Goal: Information Seeking & Learning: Check status

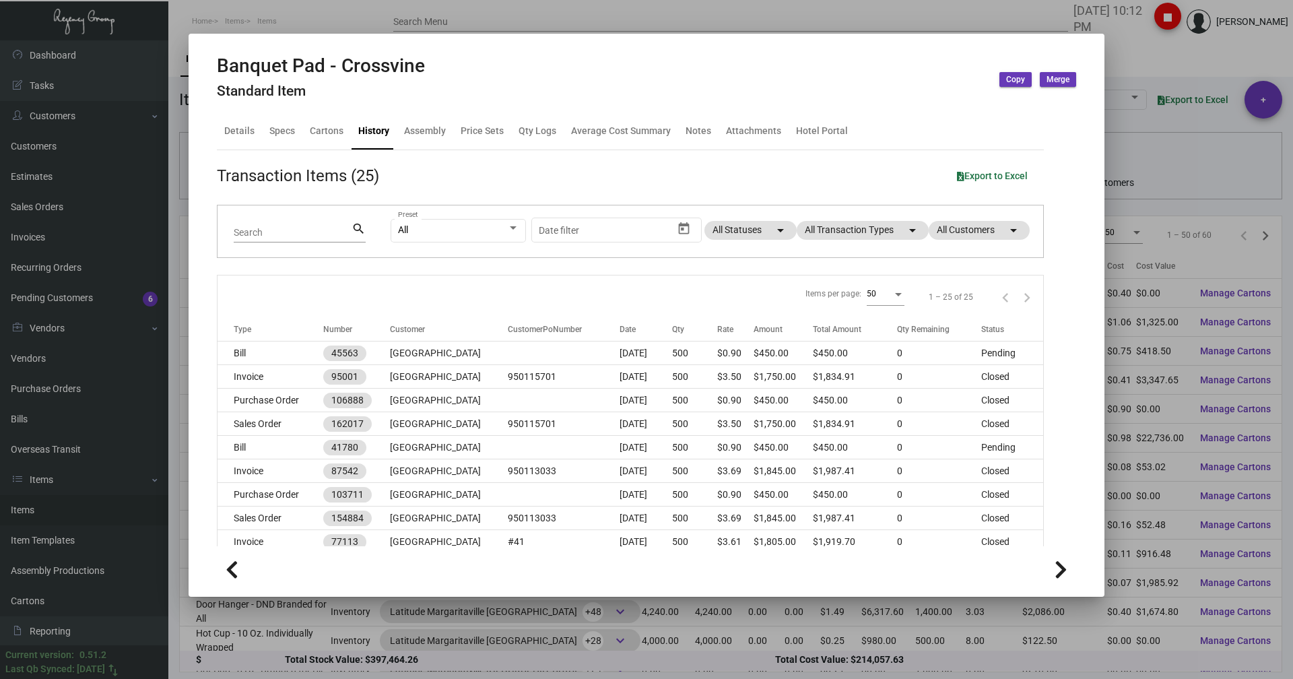
click at [194, 13] on div at bounding box center [646, 339] width 1293 height 679
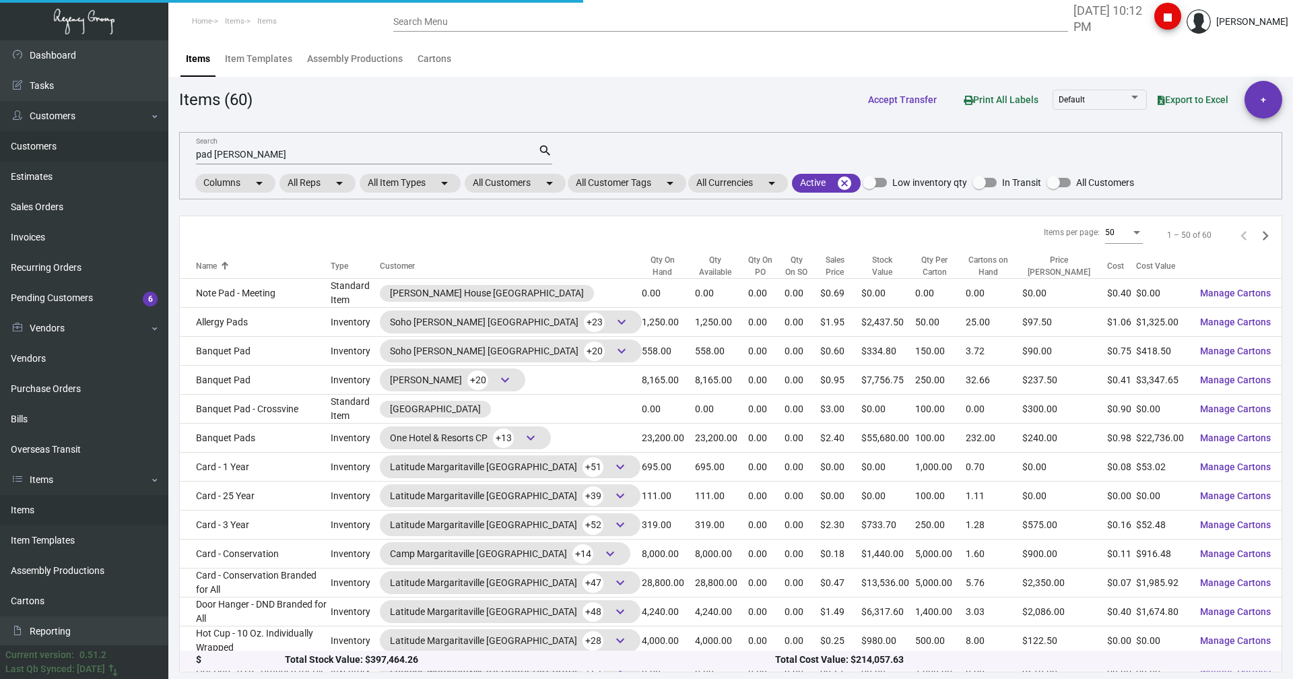
click at [46, 134] on link "Customers" at bounding box center [84, 146] width 168 height 30
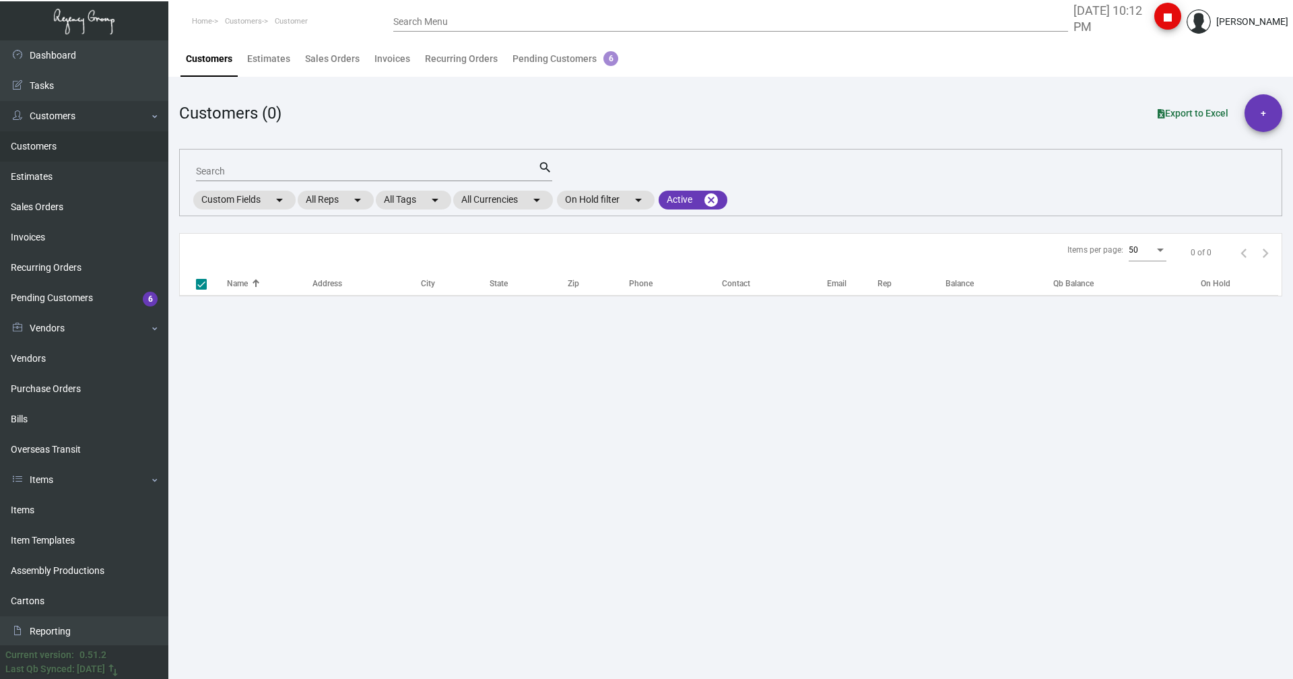
checkbox input "false"
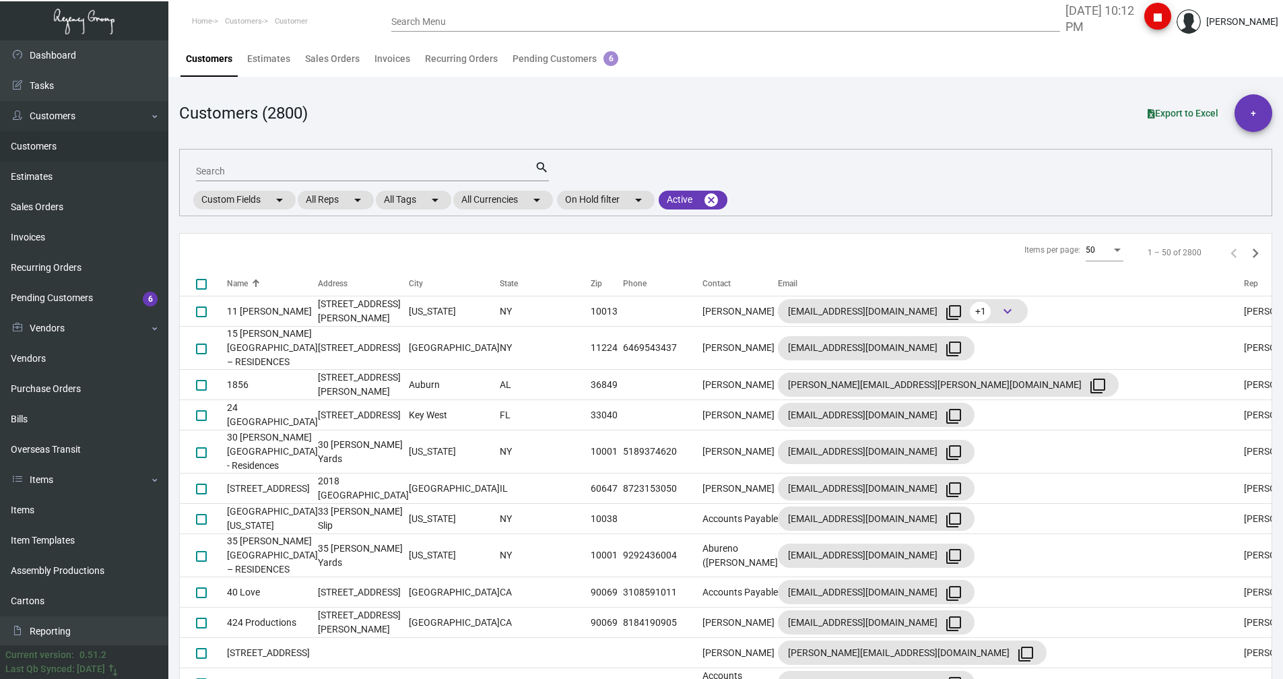
click at [209, 168] on input "Search" at bounding box center [365, 171] width 339 height 11
type input "marsa"
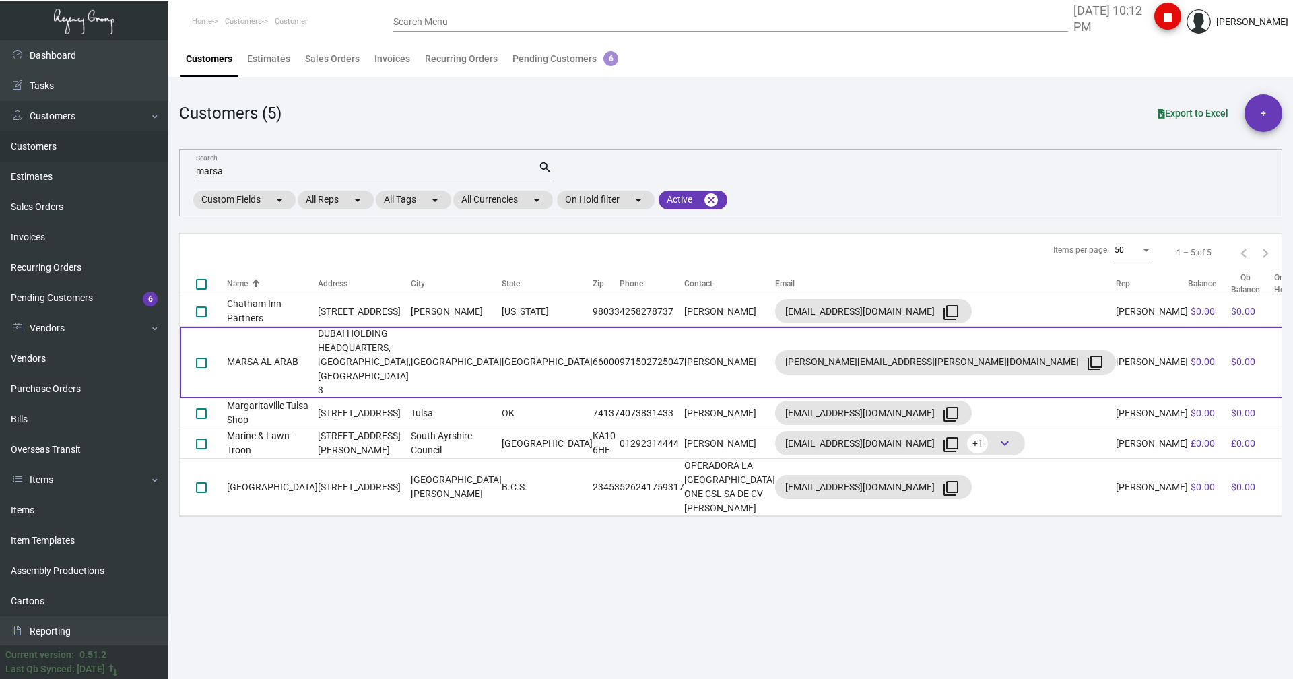
click at [236, 339] on td "MARSA AL ARAB" at bounding box center [272, 362] width 91 height 71
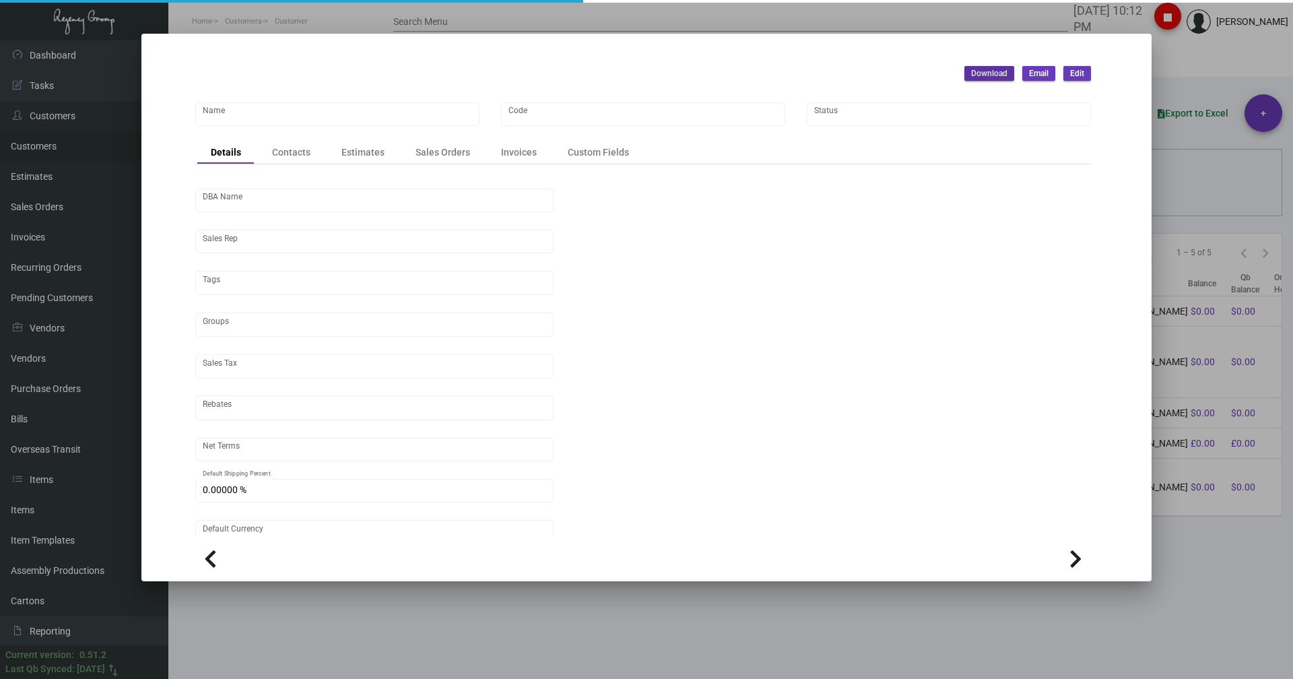
type input "MARSA AL ARAB"
type input "MARSA"
type input "[PERSON_NAME]"
type input "Out of State"
type input "Net 30"
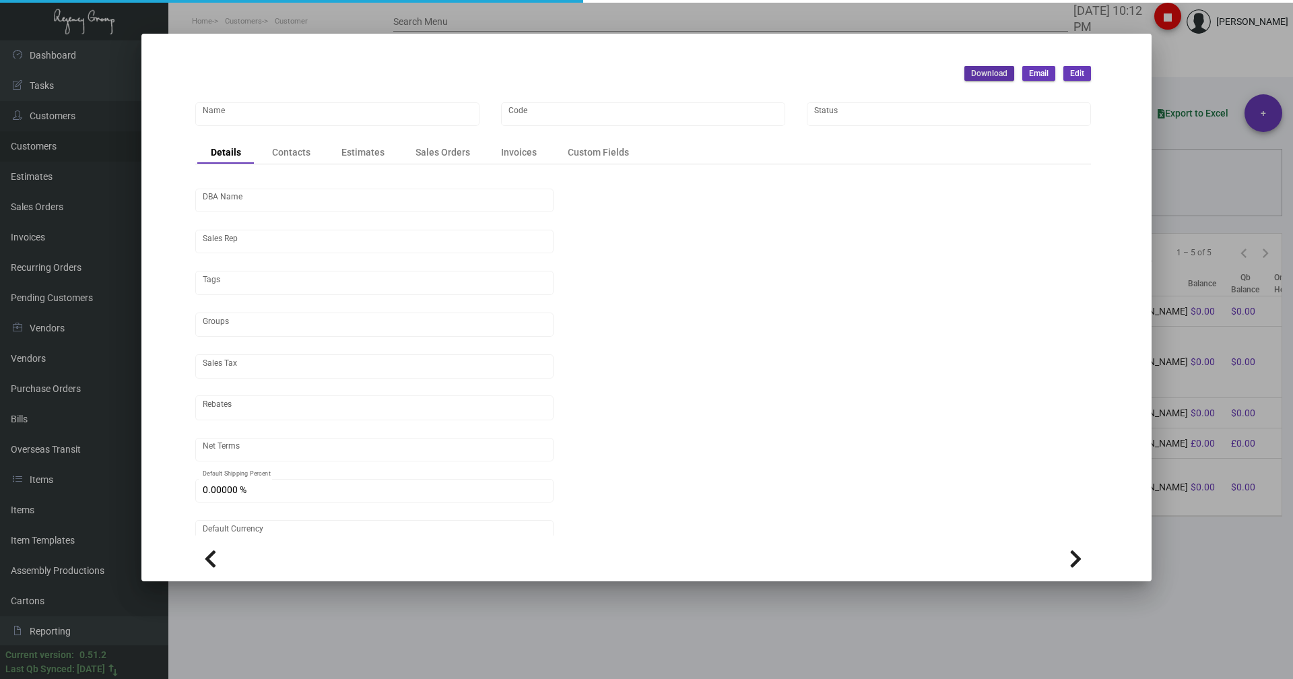
type input "United States Dollar $"
type input "$ 0.00"
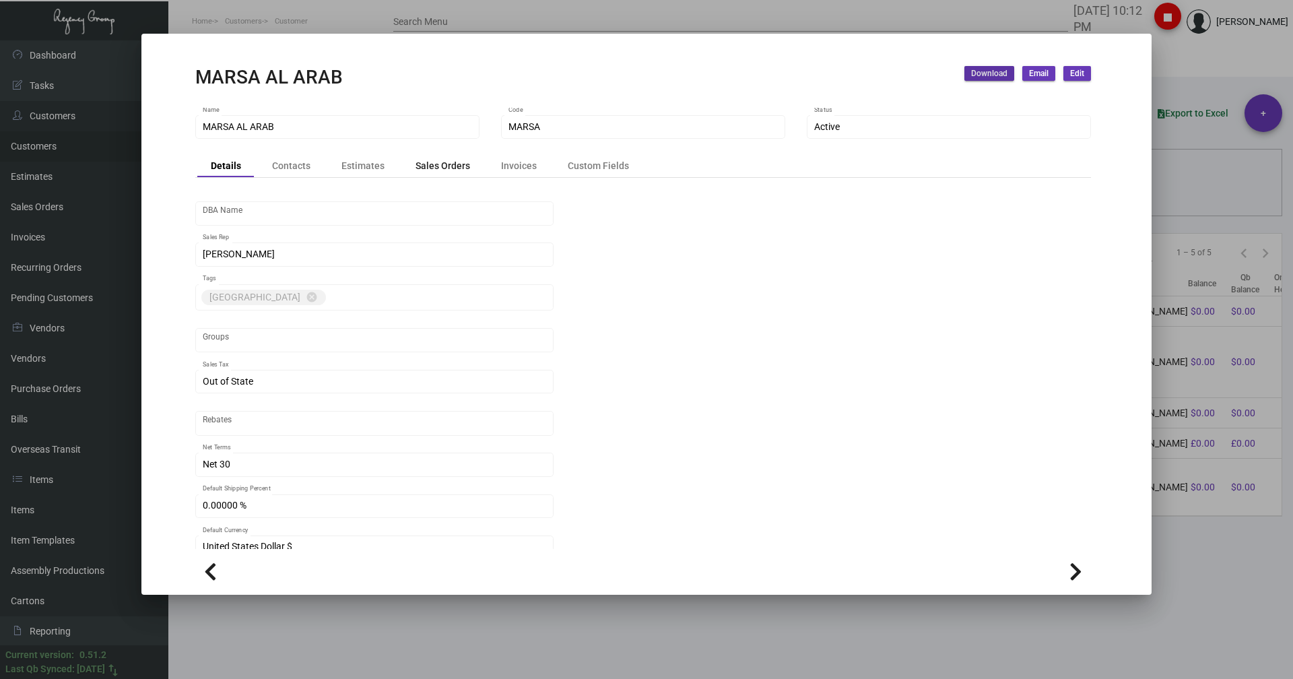
click at [445, 171] on div "Sales Orders" at bounding box center [443, 165] width 55 height 14
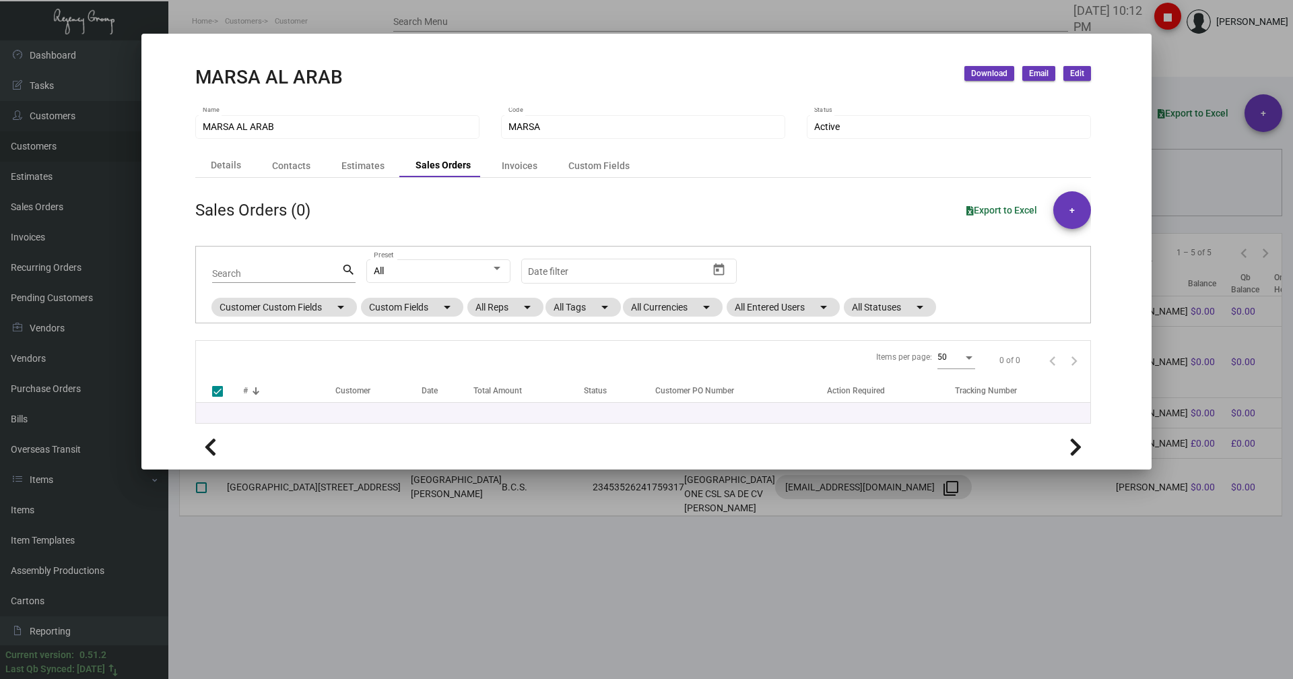
checkbox input "false"
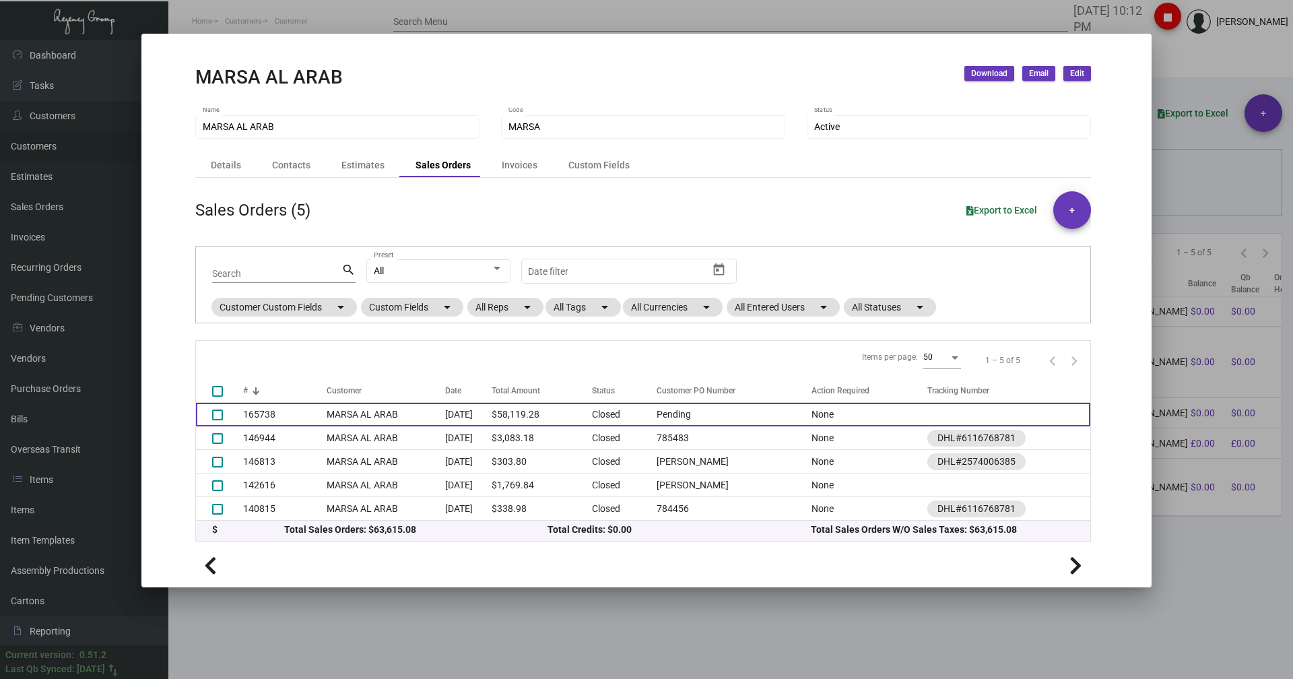
click at [327, 407] on td "MARSA AL ARAB" at bounding box center [386, 415] width 118 height 24
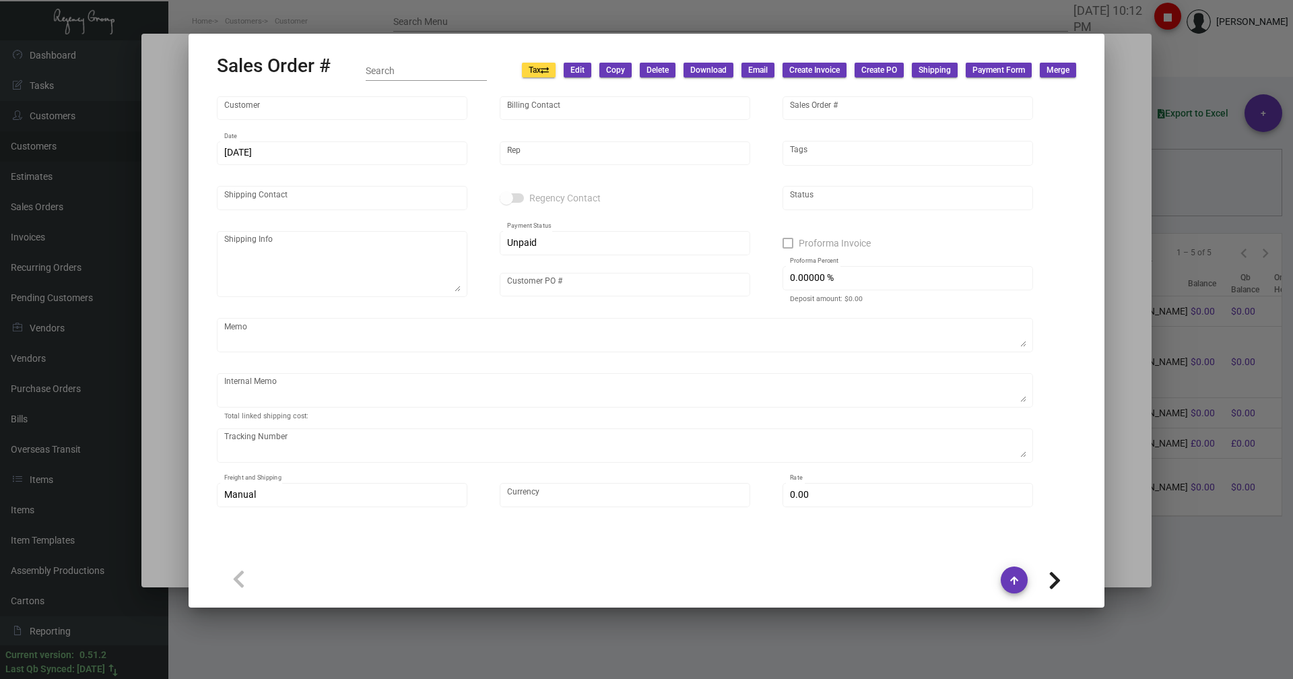
type input "MARSA AL ARAB"
type input "[PERSON_NAME]"
type input "165738"
type input "[DATE]"
type input "[PERSON_NAME]"
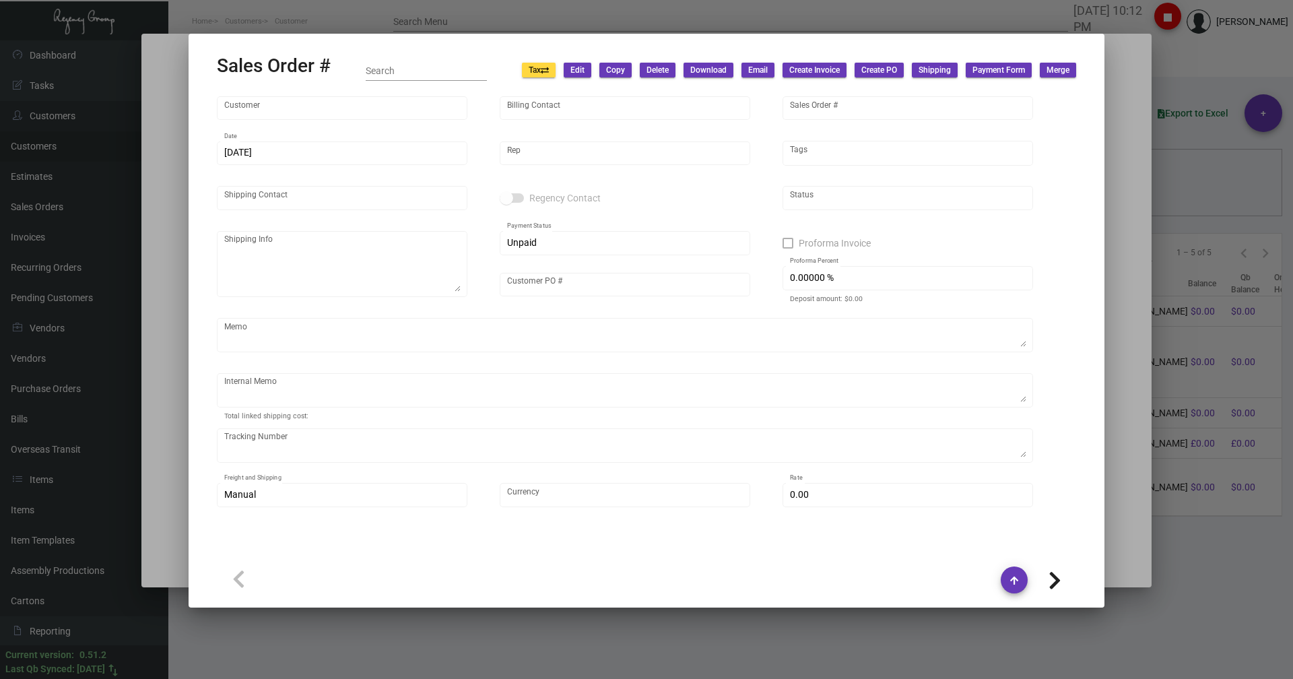
type input "[PERSON_NAME]"
type input "Pending"
checkbox input "true"
type textarea "PO# 3035 Key Card Cost - 10K - $13,000 Key Fob Cost - 2K - $4,800 Key Wristband…"
type input "United States Dollar $"
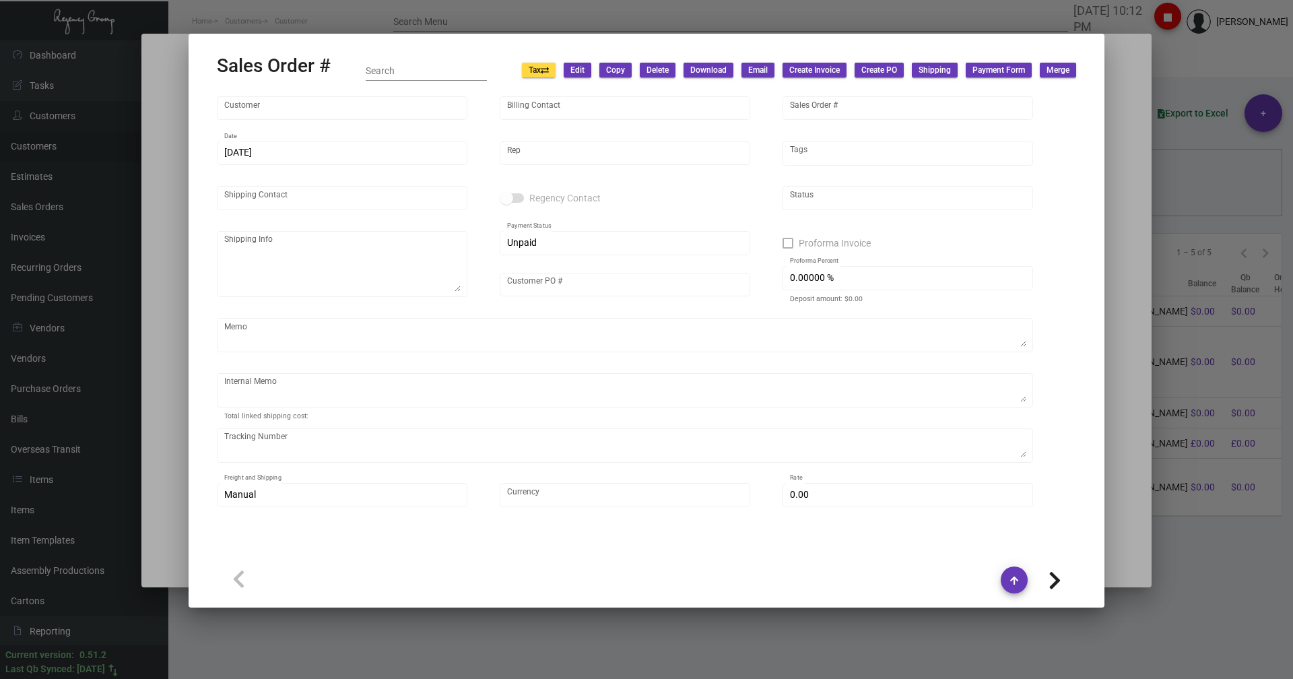
type input "$ 7,874.28"
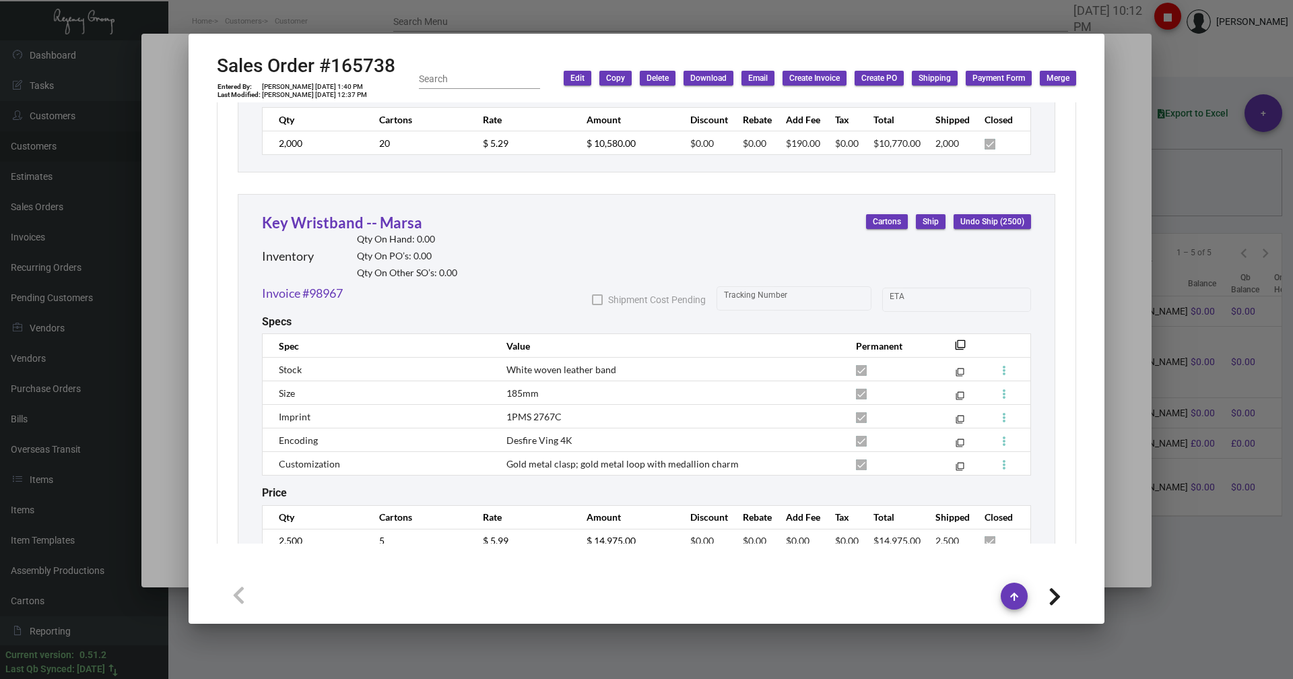
scroll to position [1526, 0]
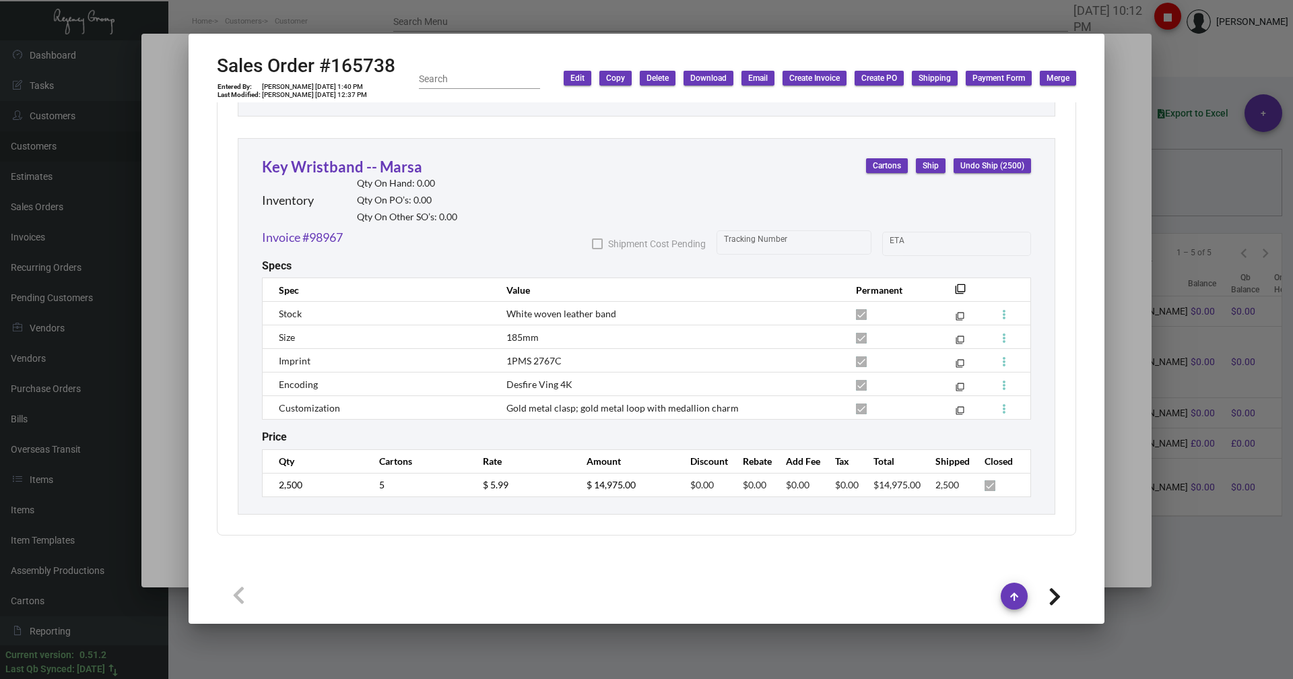
click at [1153, 71] on div at bounding box center [646, 339] width 1293 height 679
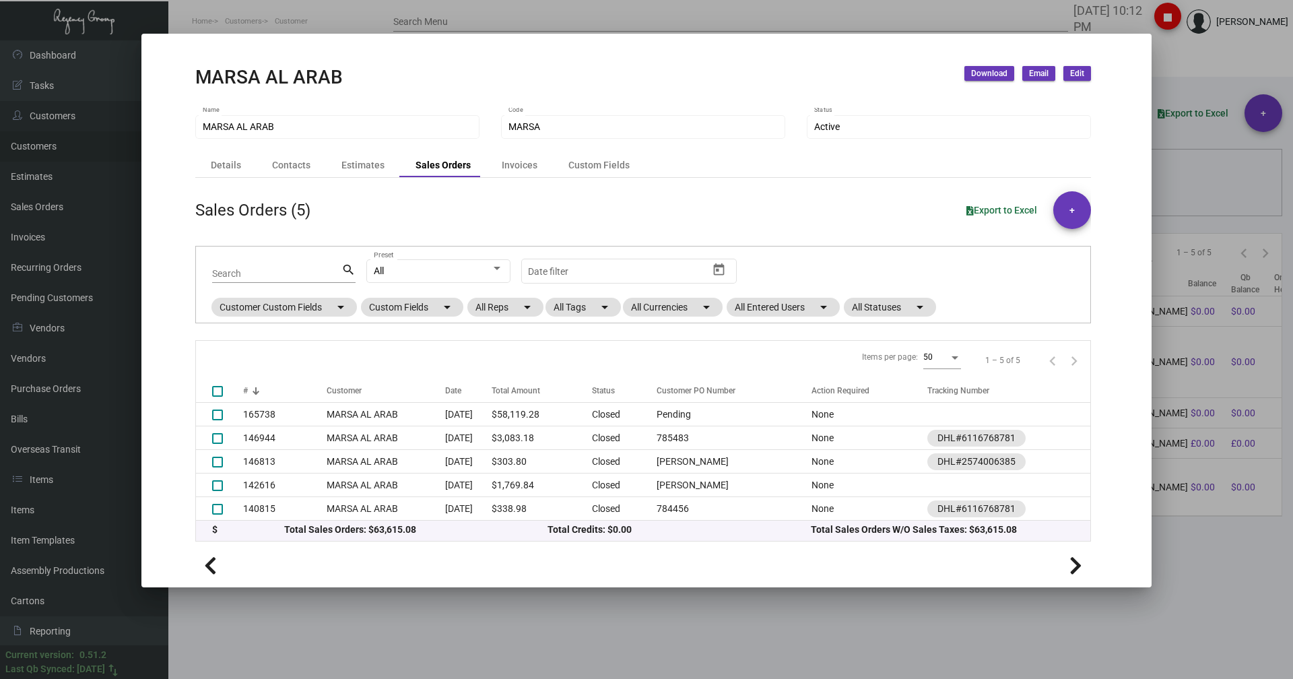
click at [371, 28] on div at bounding box center [646, 339] width 1293 height 679
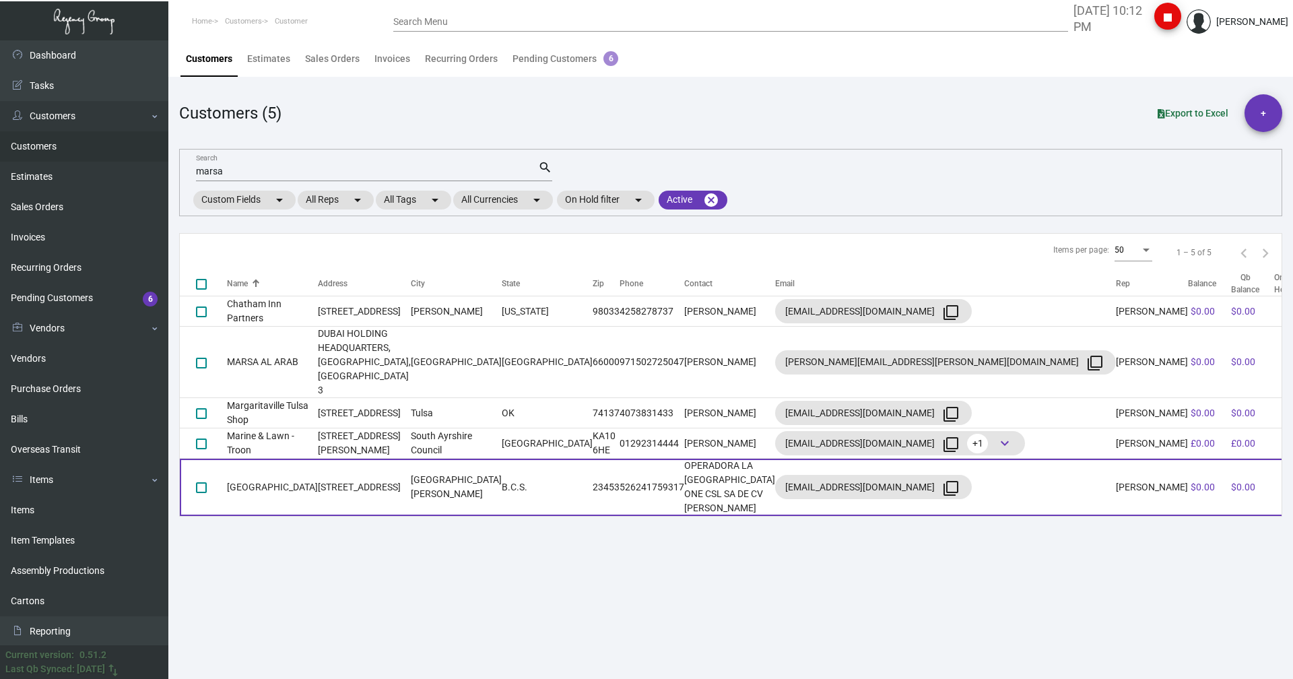
click at [362, 459] on td "[STREET_ADDRESS]" at bounding box center [364, 487] width 93 height 57
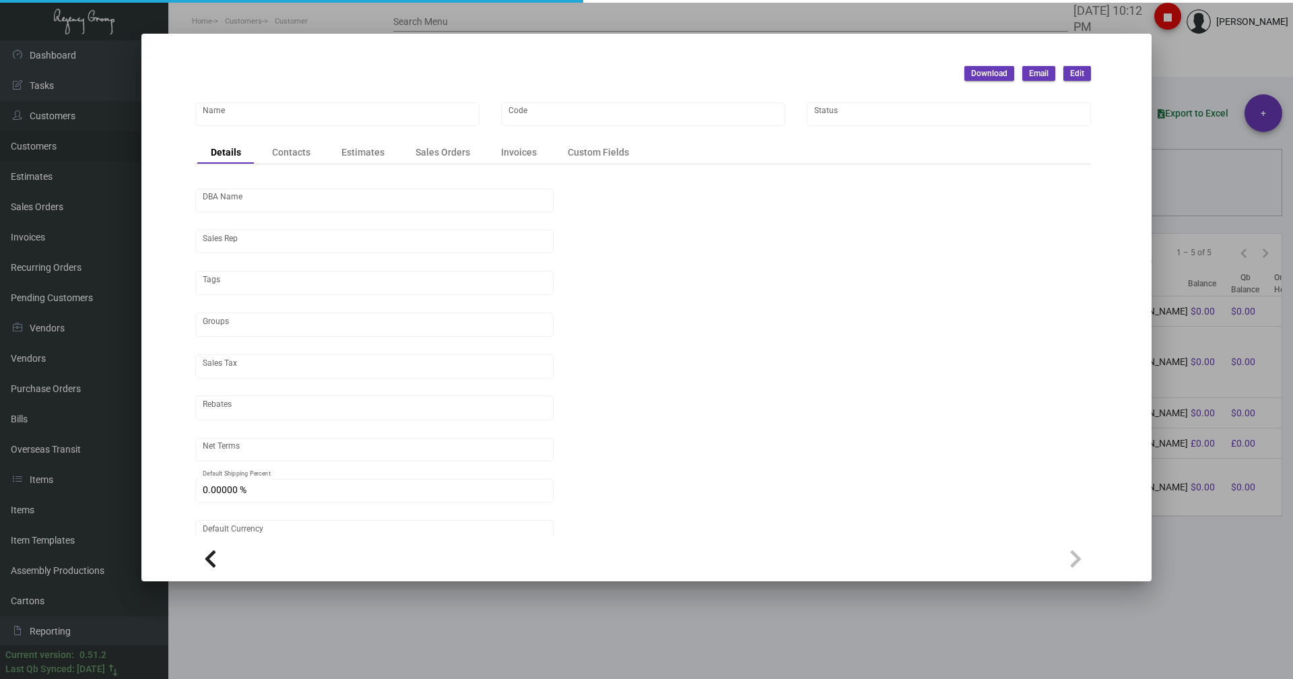
type input "[GEOGRAPHIC_DATA]"
type input "1H-CB"
type input "OPERADORA LA [GEOGRAPHIC_DATA]"
type input "[PERSON_NAME]"
type input "[GEOGRAPHIC_DATA]-[GEOGRAPHIC_DATA]"
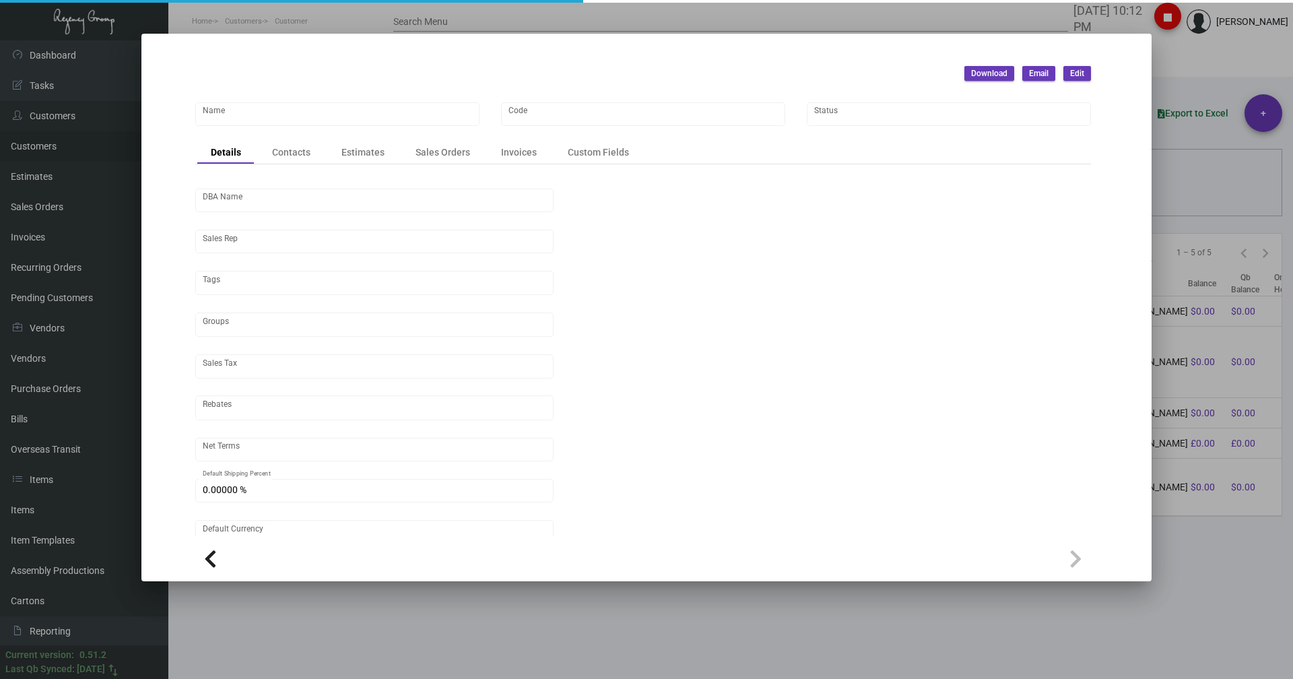
type input "COD"
type input "United States Dollar $"
type input "$ 0.00"
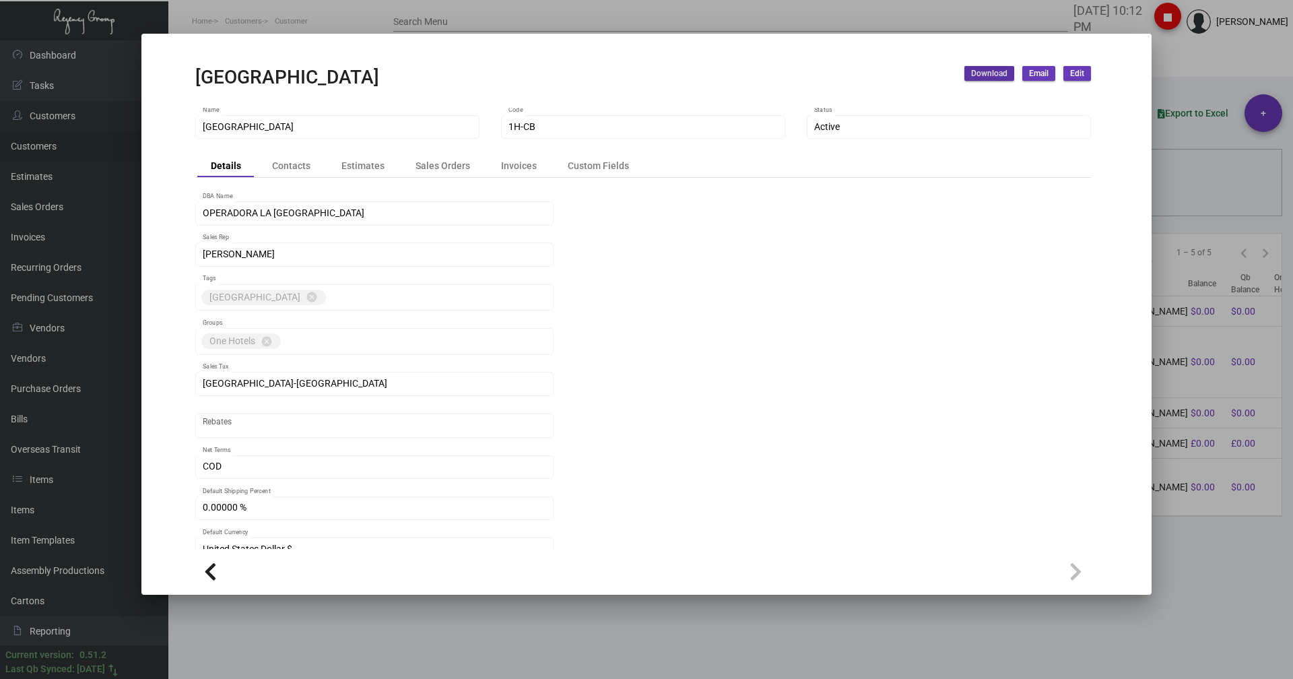
click at [212, 26] on div at bounding box center [646, 339] width 1293 height 679
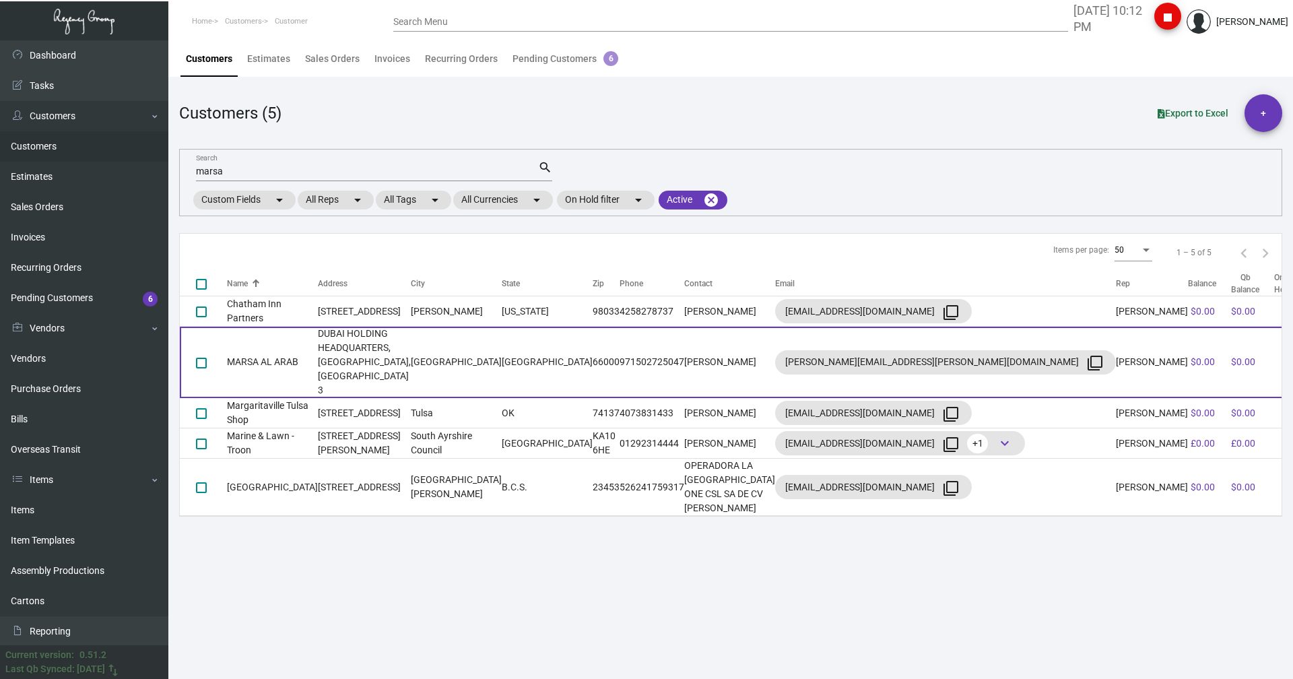
click at [277, 342] on td "MARSA AL ARAB" at bounding box center [272, 362] width 91 height 71
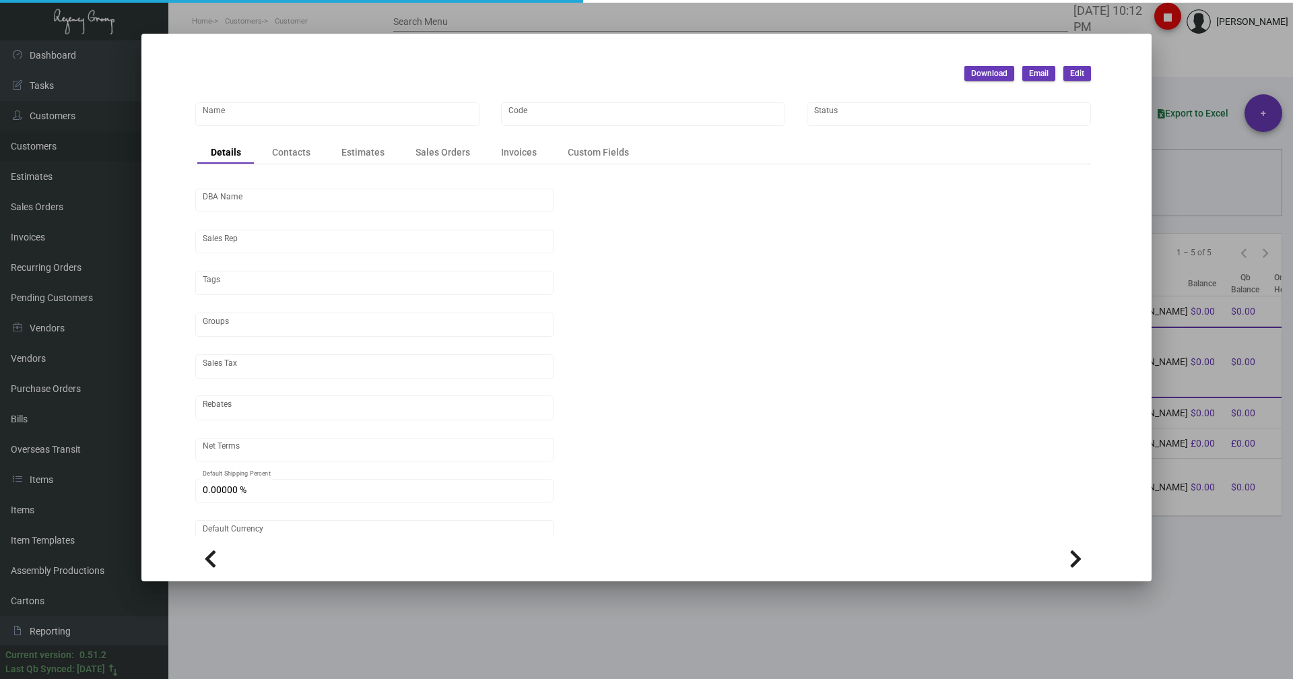
type input "MARSA AL ARAB"
type input "MARSA"
type input "[PERSON_NAME]"
type input "Out of State"
type input "Net 30"
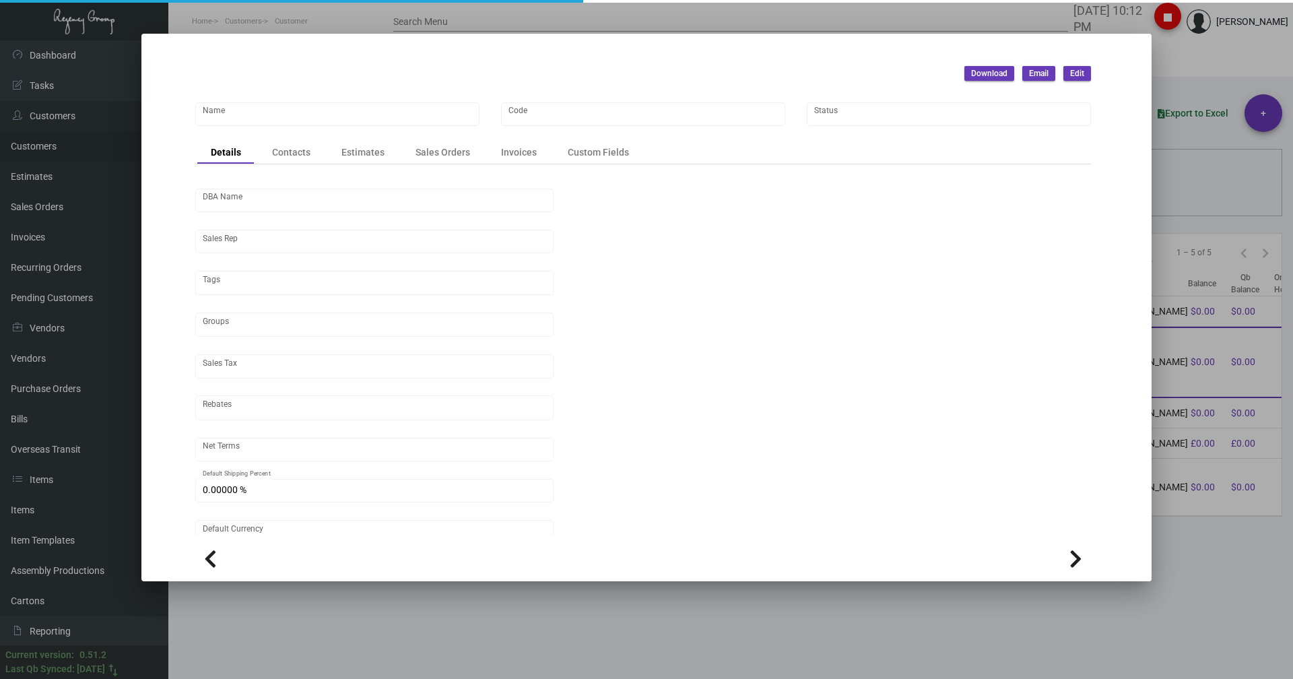
type input "United States Dollar $"
type input "$ 0.00"
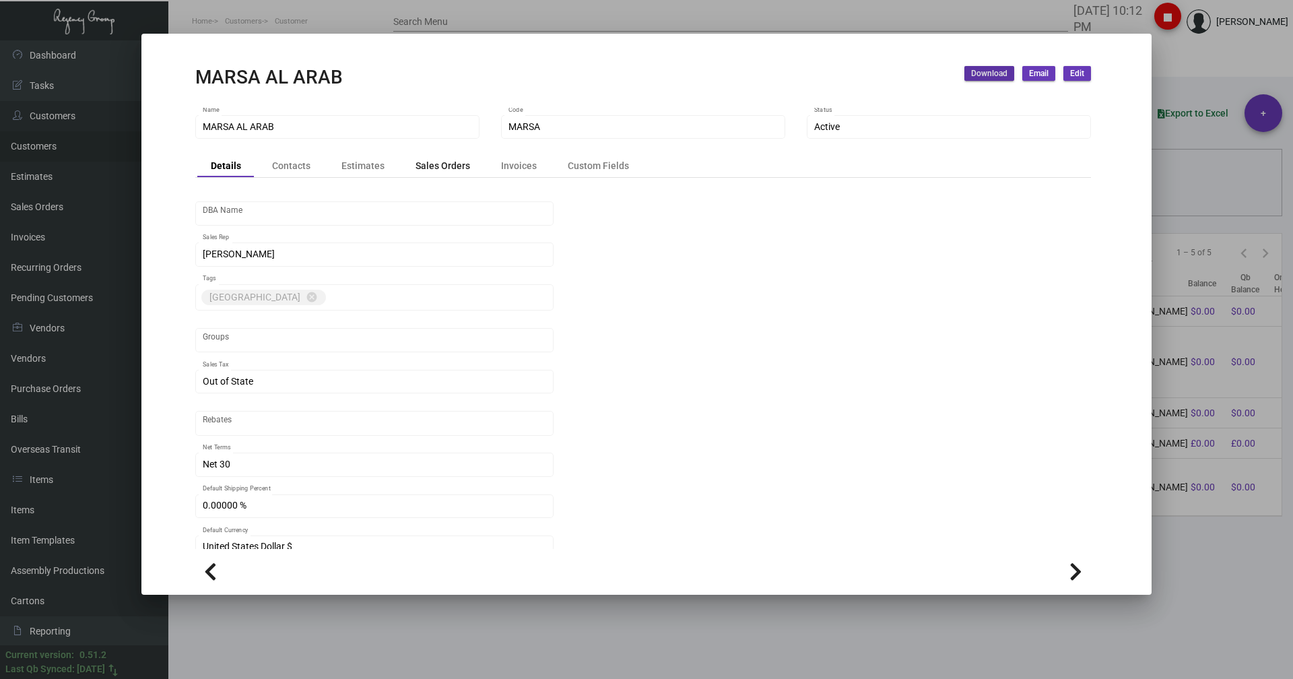
click at [453, 158] on div "Sales Orders" at bounding box center [442, 165] width 81 height 19
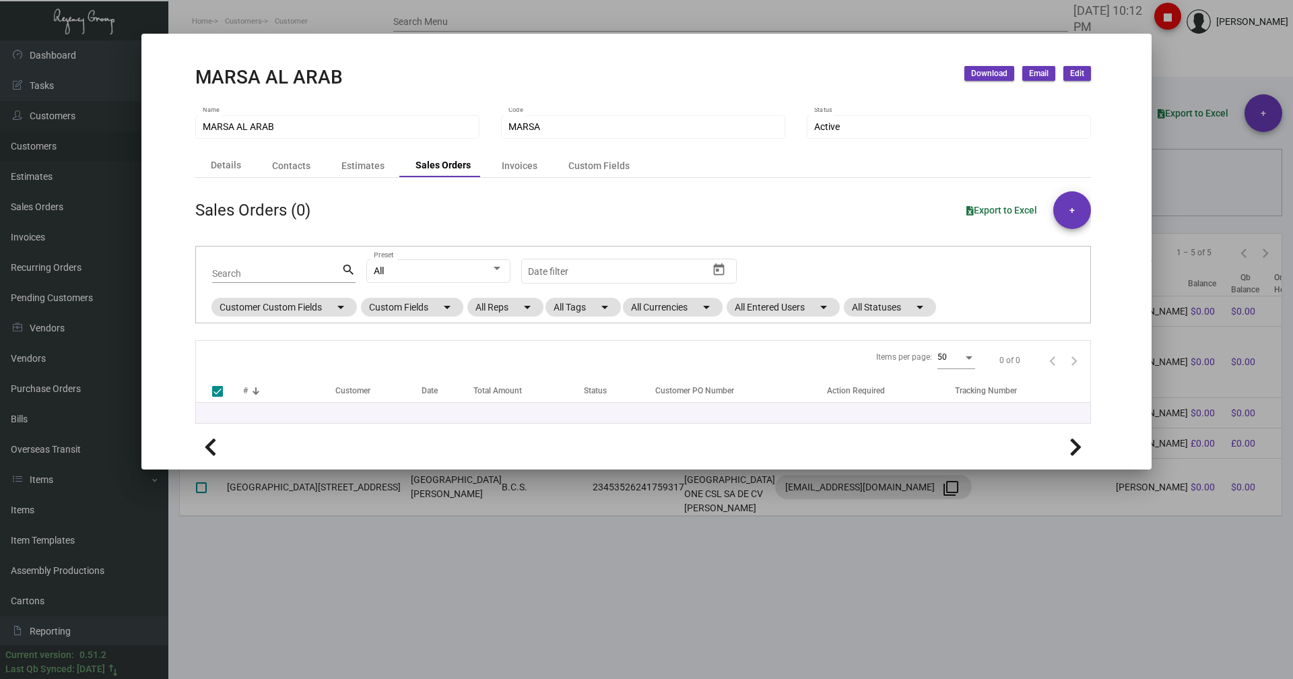
checkbox input "false"
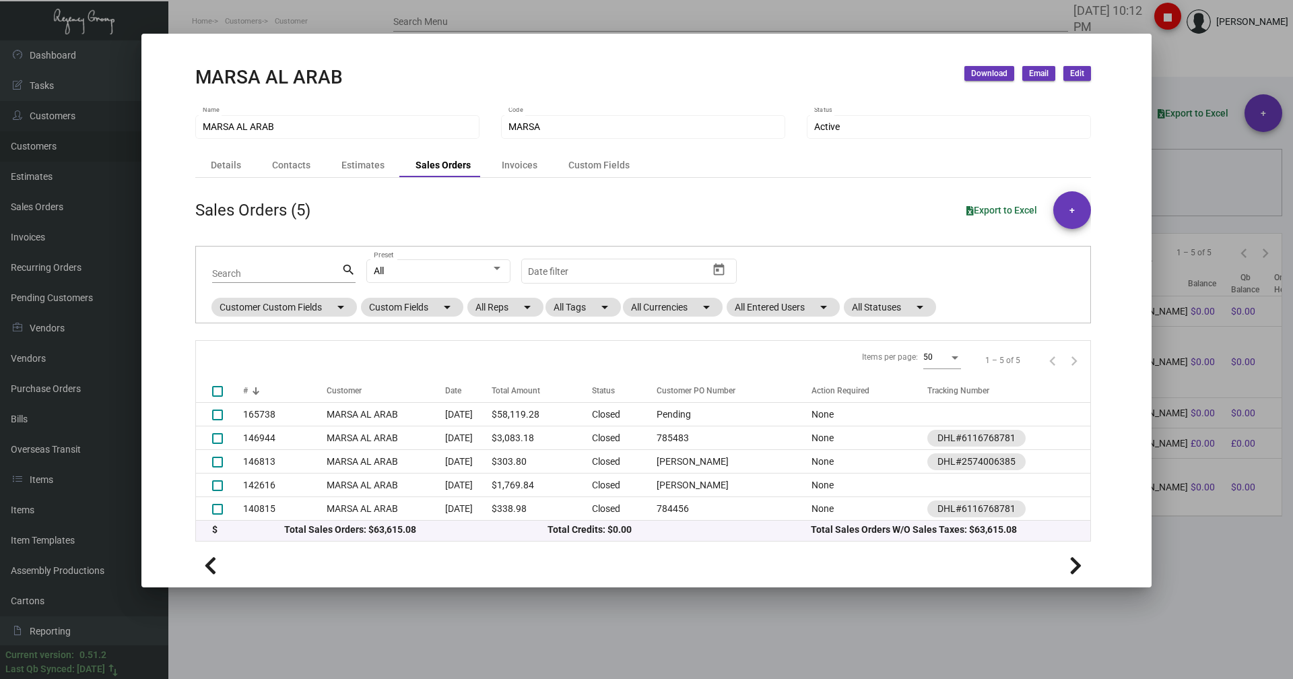
click at [1171, 65] on div at bounding box center [646, 339] width 1293 height 679
